Goal: Task Accomplishment & Management: Manage account settings

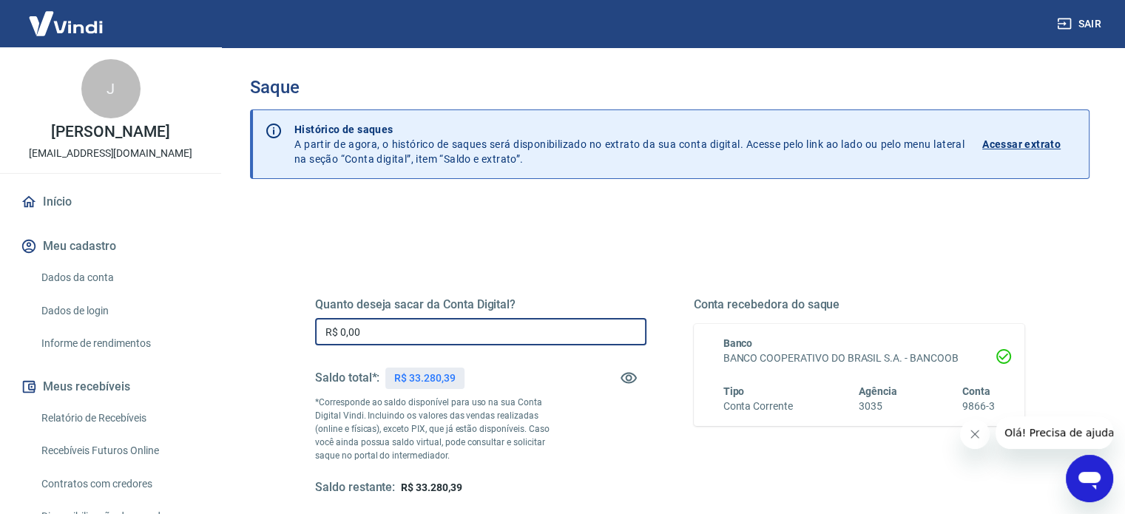
click at [379, 337] on input "R$ 0,00" at bounding box center [480, 331] width 331 height 27
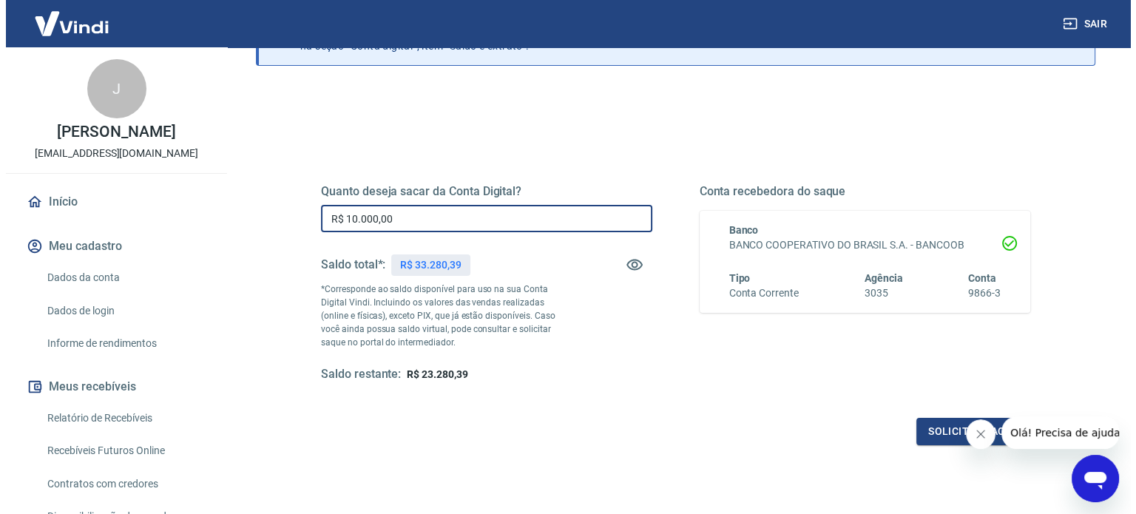
scroll to position [148, 0]
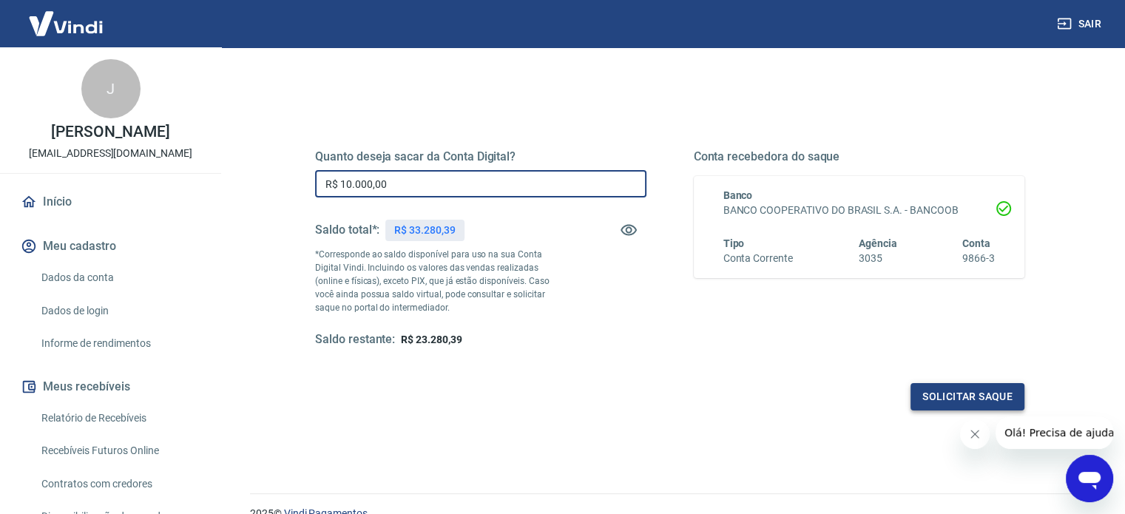
type input "R$ 10.000,00"
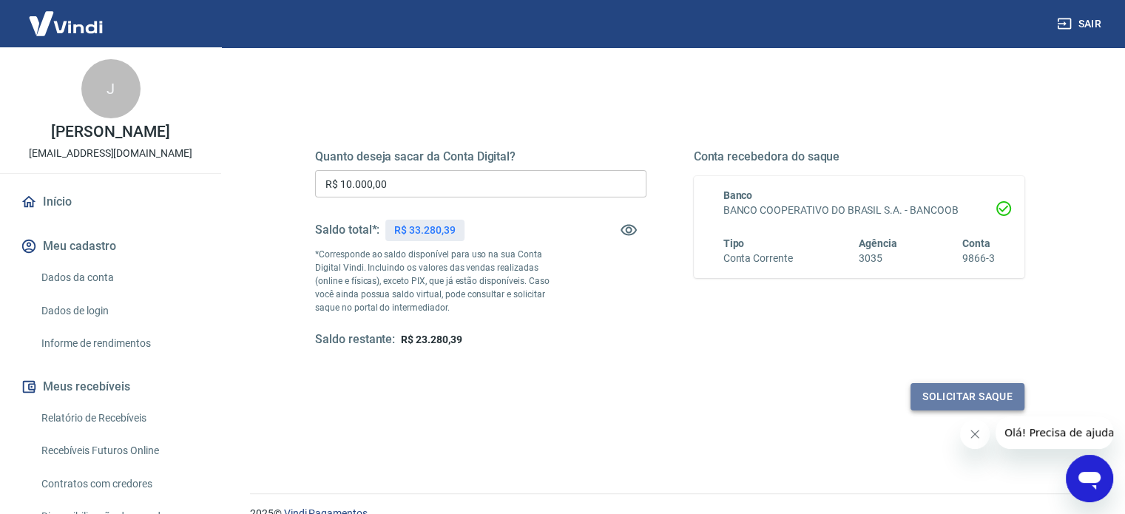
click at [959, 394] on button "Solicitar saque" at bounding box center [968, 396] width 114 height 27
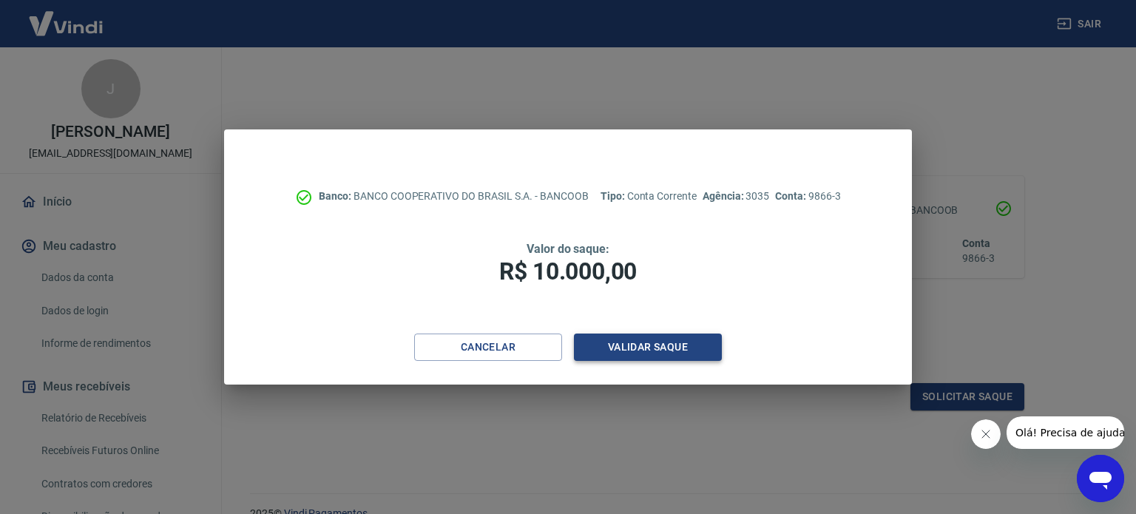
click at [629, 345] on button "Validar saque" at bounding box center [648, 347] width 148 height 27
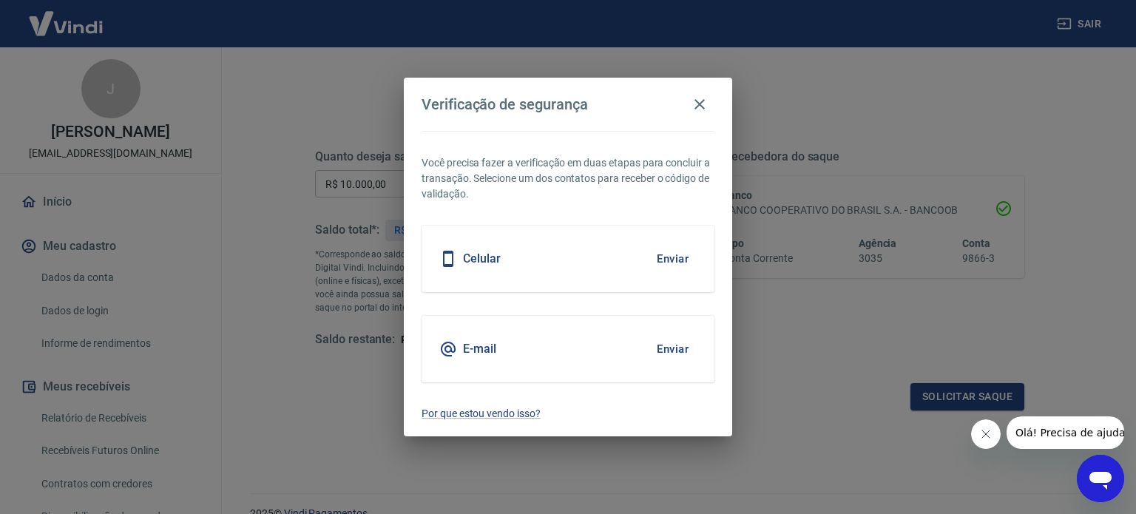
click at [482, 260] on h5 "Celular" at bounding box center [482, 259] width 38 height 15
click at [661, 260] on button "Enviar" at bounding box center [673, 258] width 48 height 31
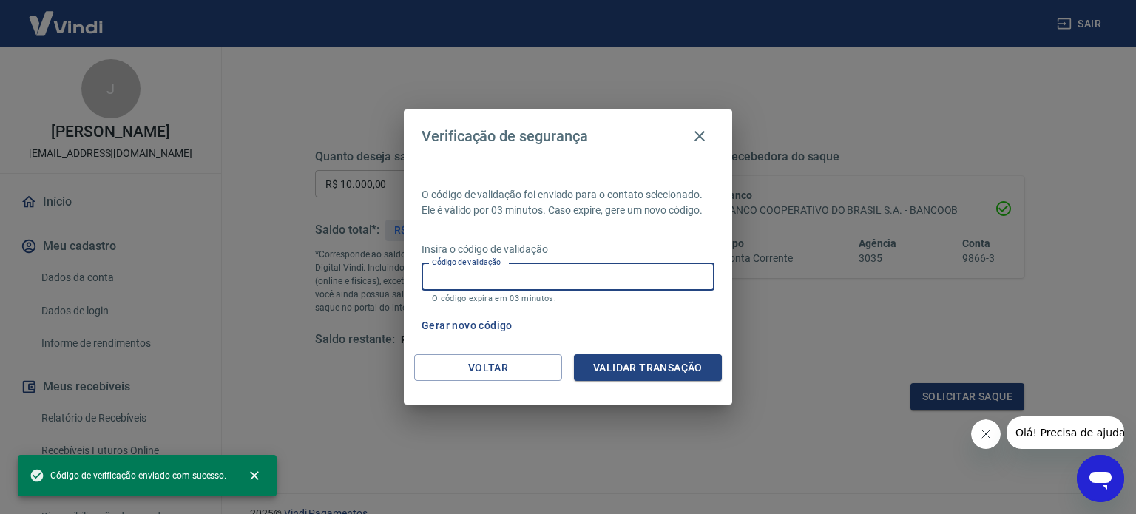
click at [590, 277] on input "Código de validação" at bounding box center [568, 276] width 293 height 27
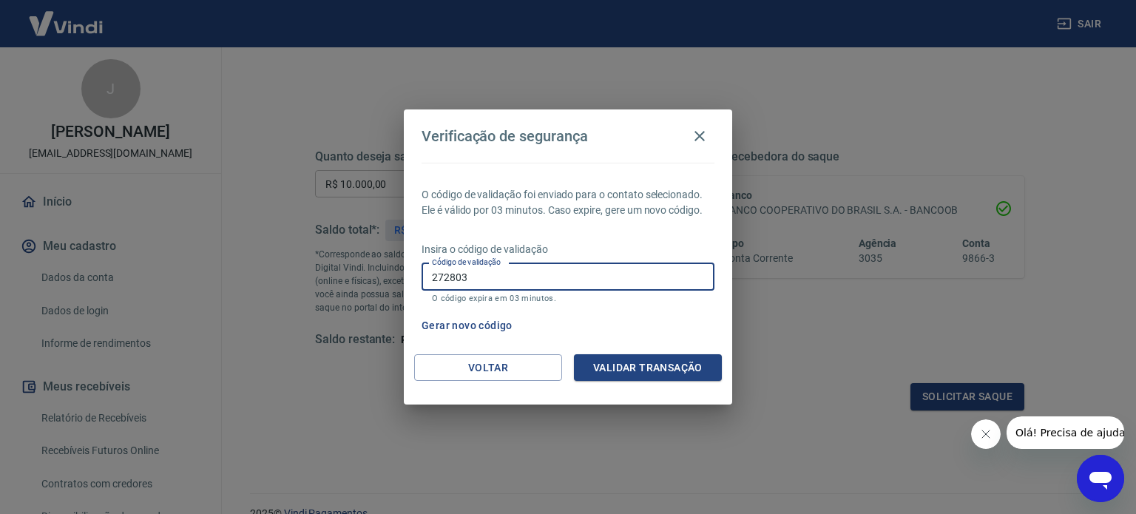
type input "272803"
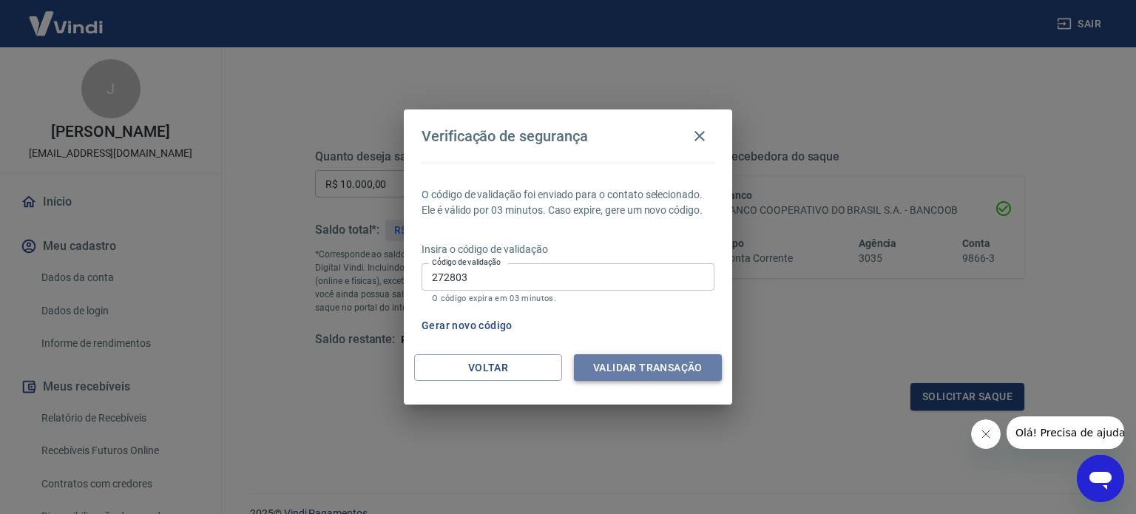
click at [645, 369] on button "Validar transação" at bounding box center [648, 367] width 148 height 27
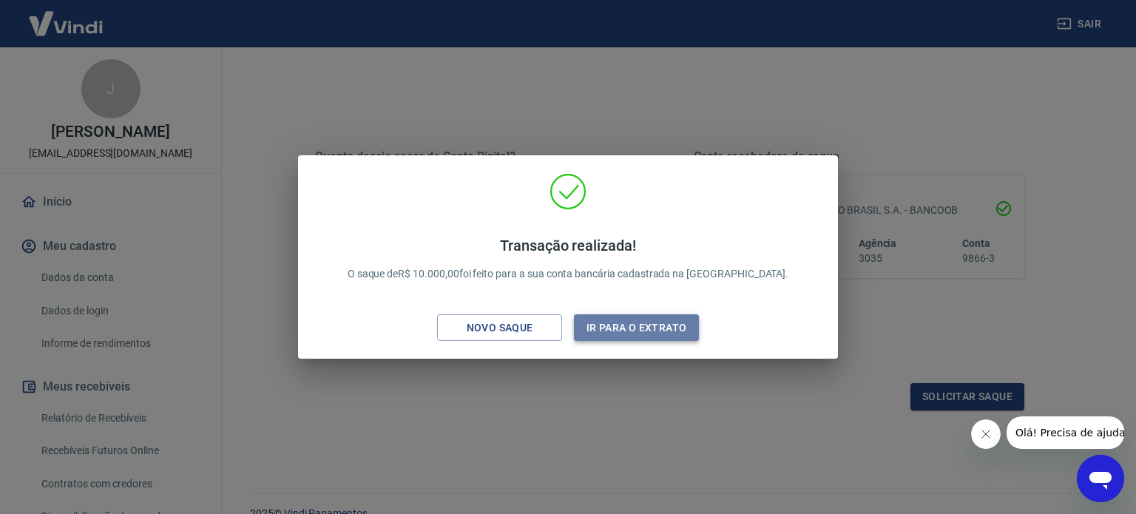
click at [639, 325] on button "Ir para o extrato" at bounding box center [636, 327] width 125 height 27
